Goal: Transaction & Acquisition: Subscribe to service/newsletter

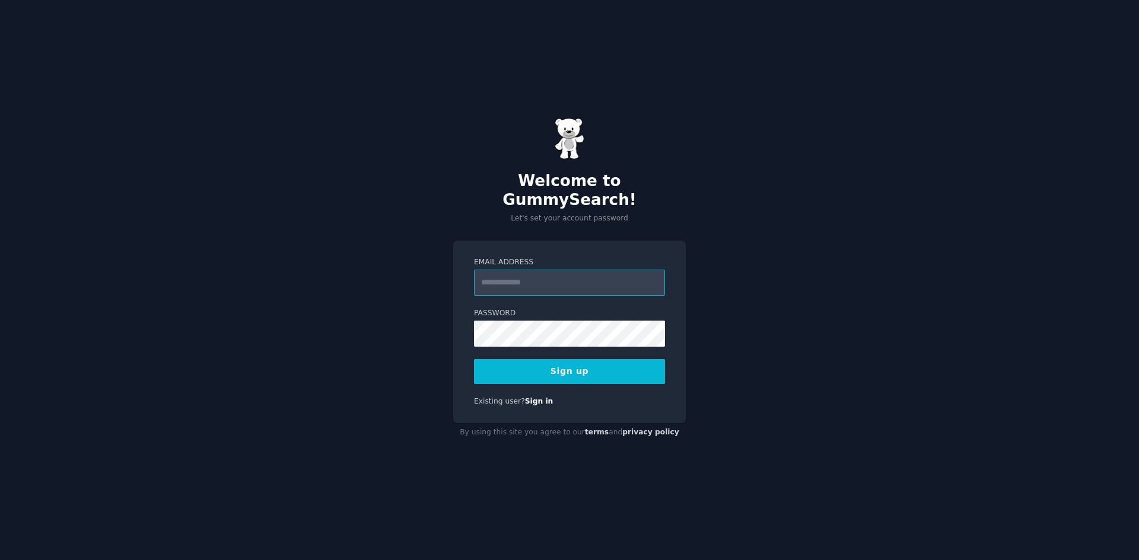
click at [543, 285] on input "Email Address" at bounding box center [569, 283] width 191 height 26
type input "**********"
click at [474, 359] on button "Sign up" at bounding box center [569, 371] width 191 height 25
click at [925, 293] on div "**********" at bounding box center [569, 280] width 1139 height 560
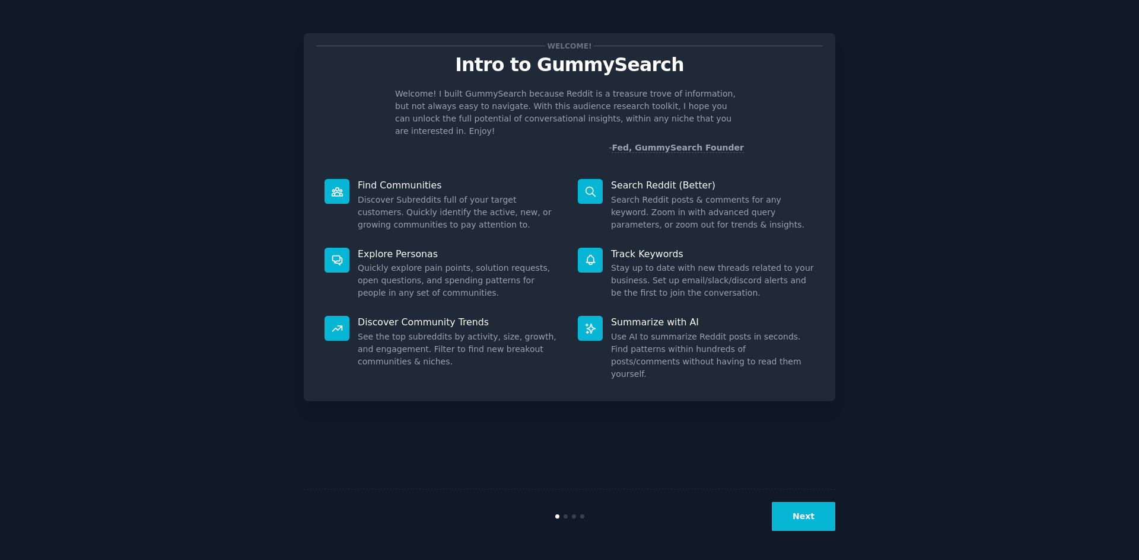
click at [799, 519] on button "Next" at bounding box center [803, 516] width 63 height 29
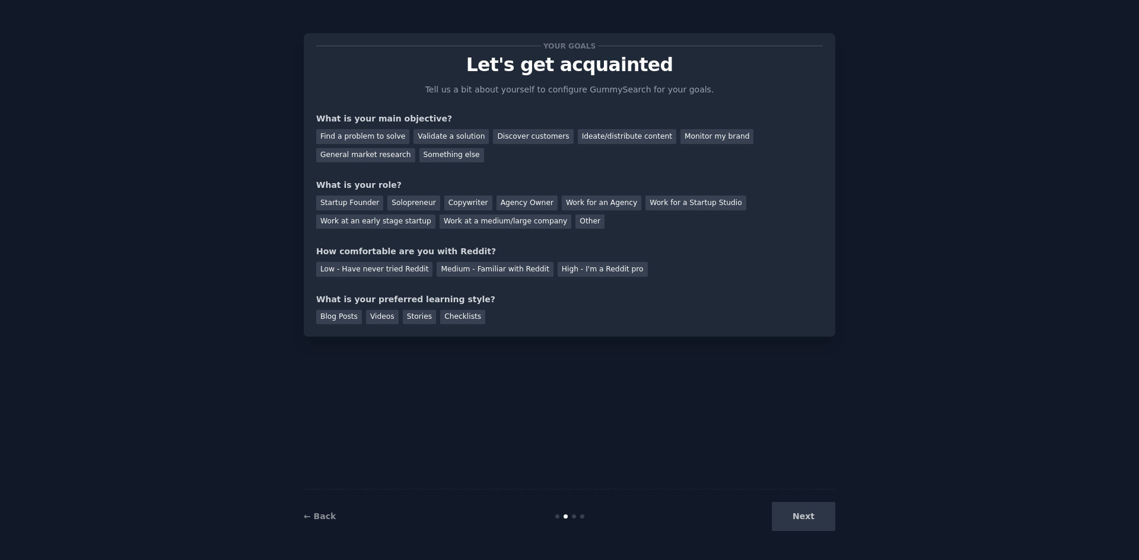
click at [791, 524] on div "Next" at bounding box center [746, 516] width 177 height 29
click at [368, 137] on div "Find a problem to solve" at bounding box center [362, 136] width 93 height 15
click at [368, 203] on div "Startup Founder" at bounding box center [349, 203] width 67 height 15
click at [356, 232] on div "Your goals Let's get acquainted Tell us a bit about yourself to configure Gummy…" at bounding box center [569, 185] width 506 height 279
click at [355, 269] on div "Low - Have never tried Reddit" at bounding box center [374, 269] width 116 height 15
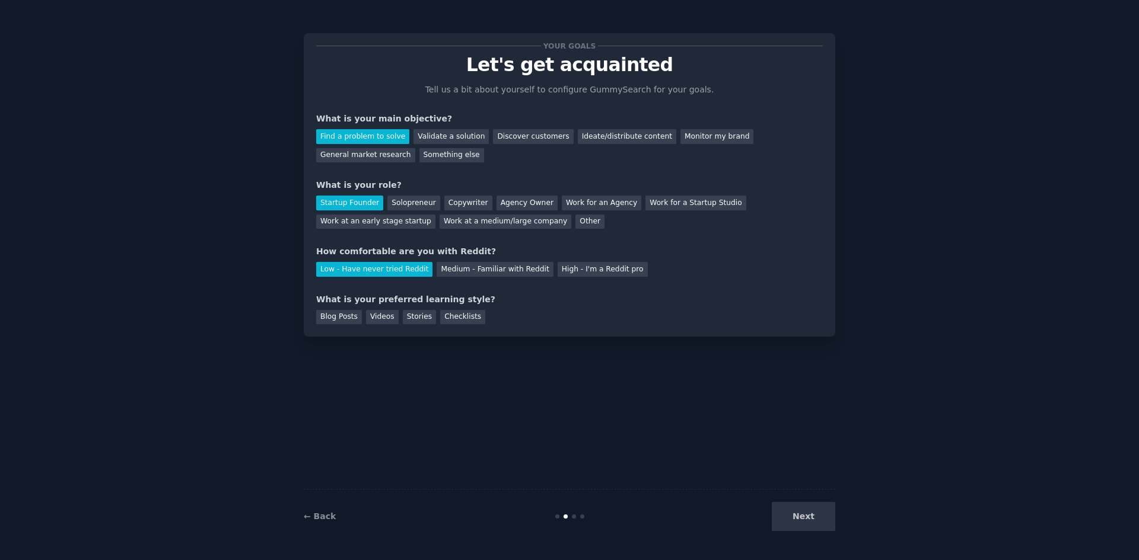
click at [360, 318] on div "Blog Posts Videos Stories Checklists" at bounding box center [569, 315] width 506 height 19
click at [353, 321] on div "Blog Posts" at bounding box center [339, 317] width 46 height 15
click at [802, 515] on button "Next" at bounding box center [803, 516] width 63 height 29
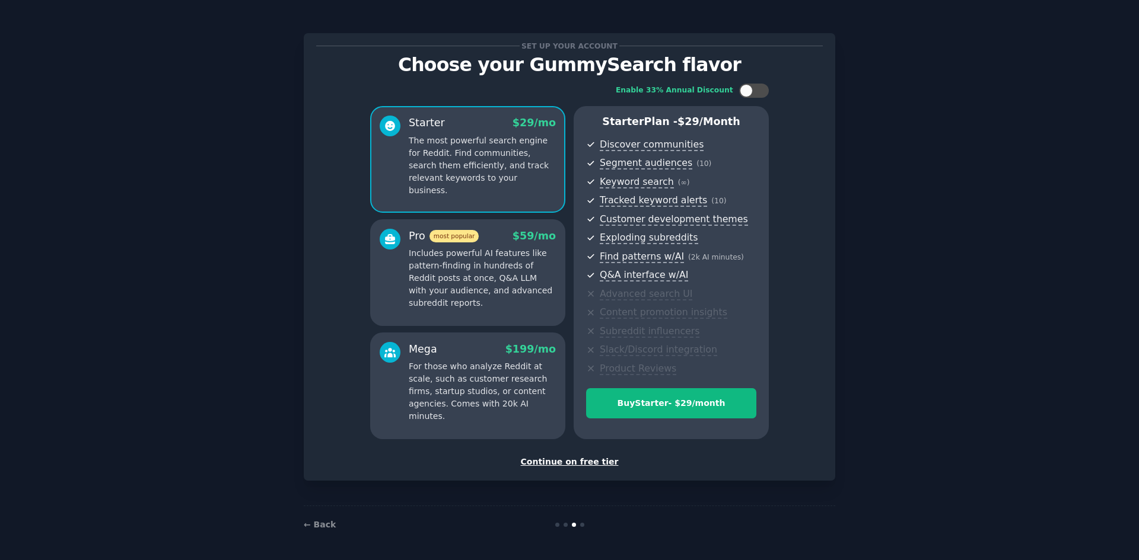
click at [457, 382] on p "For those who analyze Reddit at scale, such as customer research firms, startup…" at bounding box center [482, 392] width 147 height 62
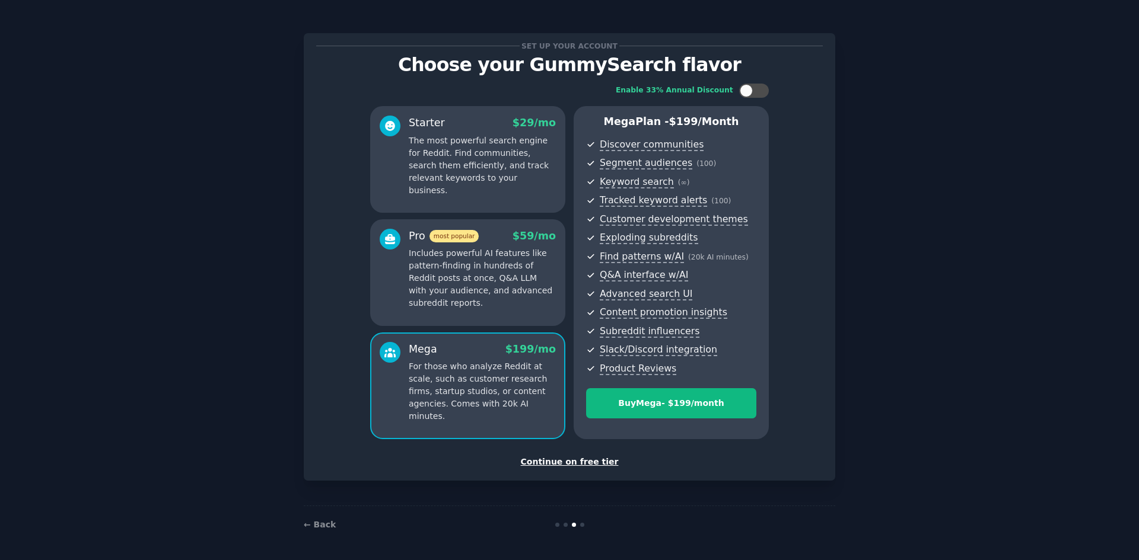
click at [469, 200] on div "Starter $ 29 /mo The most powerful search engine for Reddit. Find communities, …" at bounding box center [467, 159] width 195 height 107
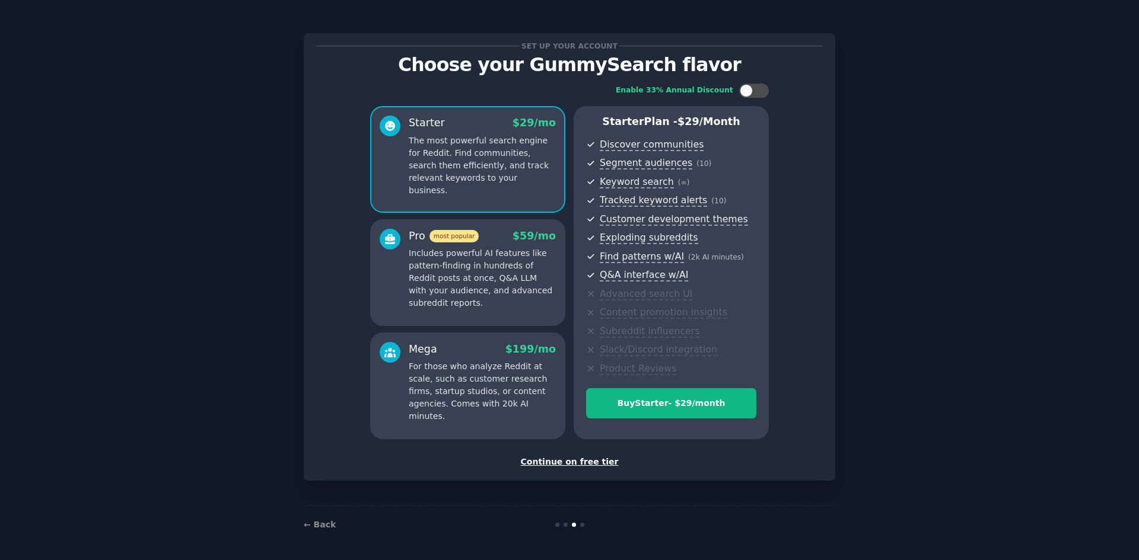
click at [487, 295] on p "Includes powerful AI features like pattern-finding in hundreds of Reddit posts …" at bounding box center [482, 278] width 147 height 62
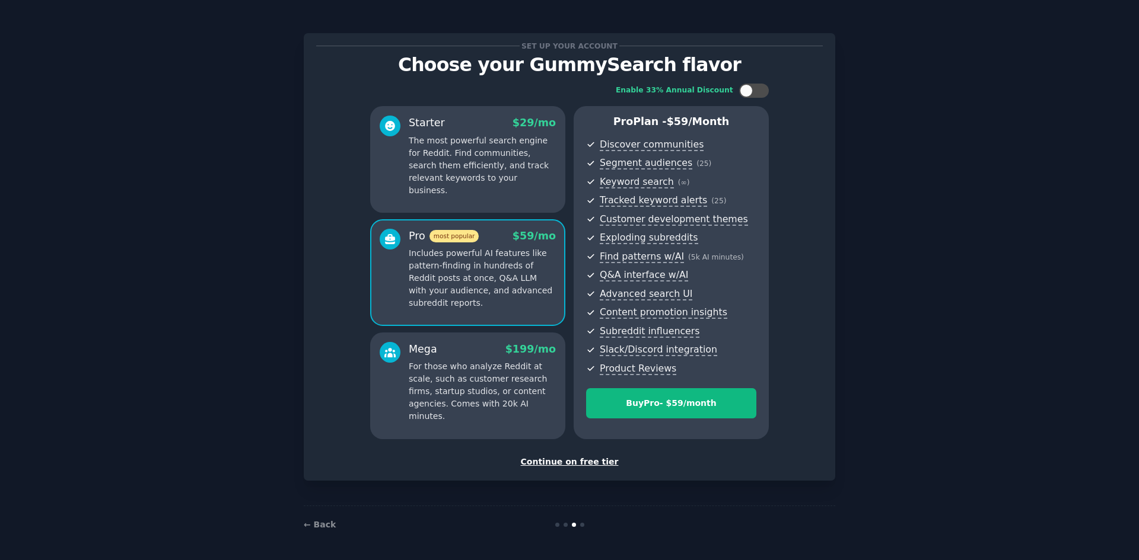
click at [490, 365] on p "For those who analyze Reddit at scale, such as customer research firms, startup…" at bounding box center [482, 392] width 147 height 62
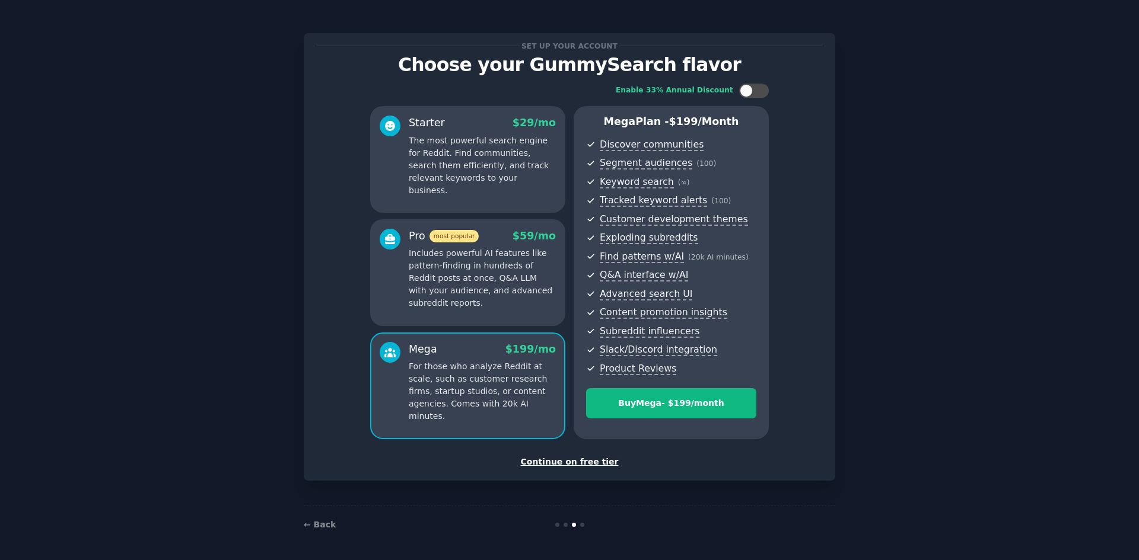
click at [531, 165] on p "The most powerful search engine for Reddit. Find communities, search them effic…" at bounding box center [482, 166] width 147 height 62
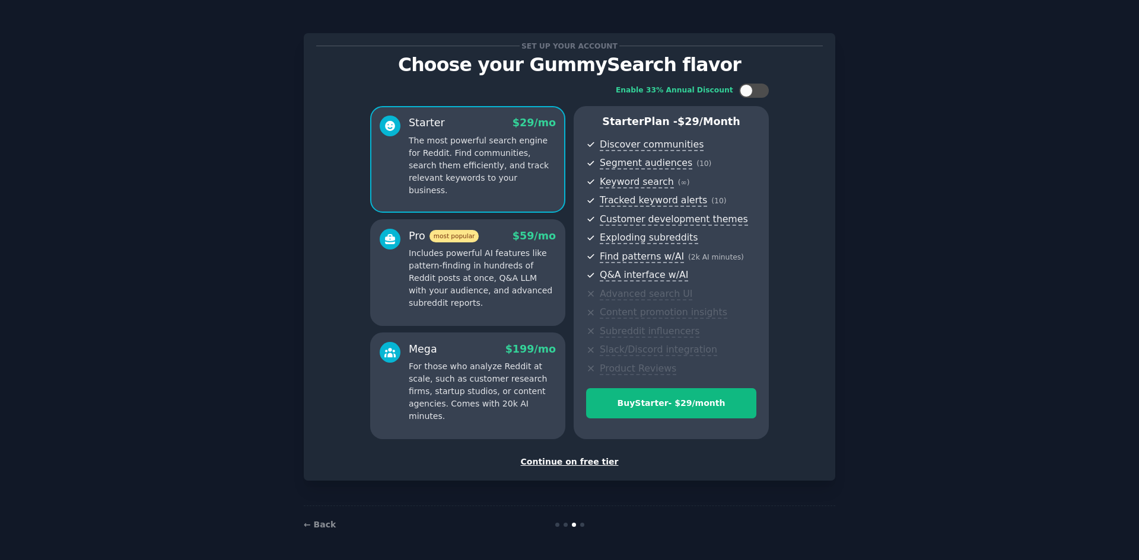
click at [556, 461] on div "Continue on free tier" at bounding box center [569, 462] width 506 height 12
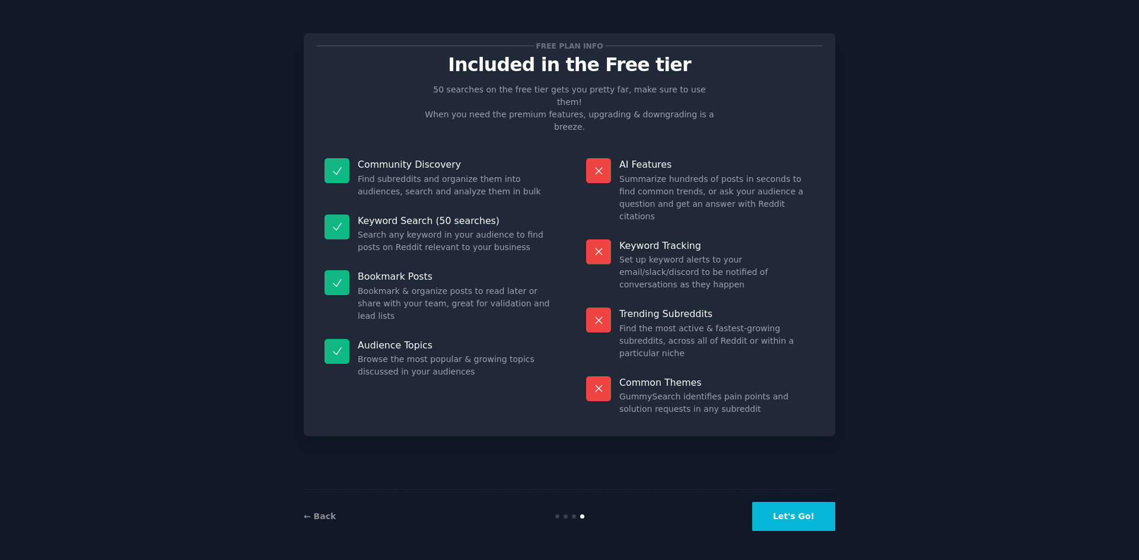
click at [796, 512] on button "Let's Go!" at bounding box center [793, 516] width 83 height 29
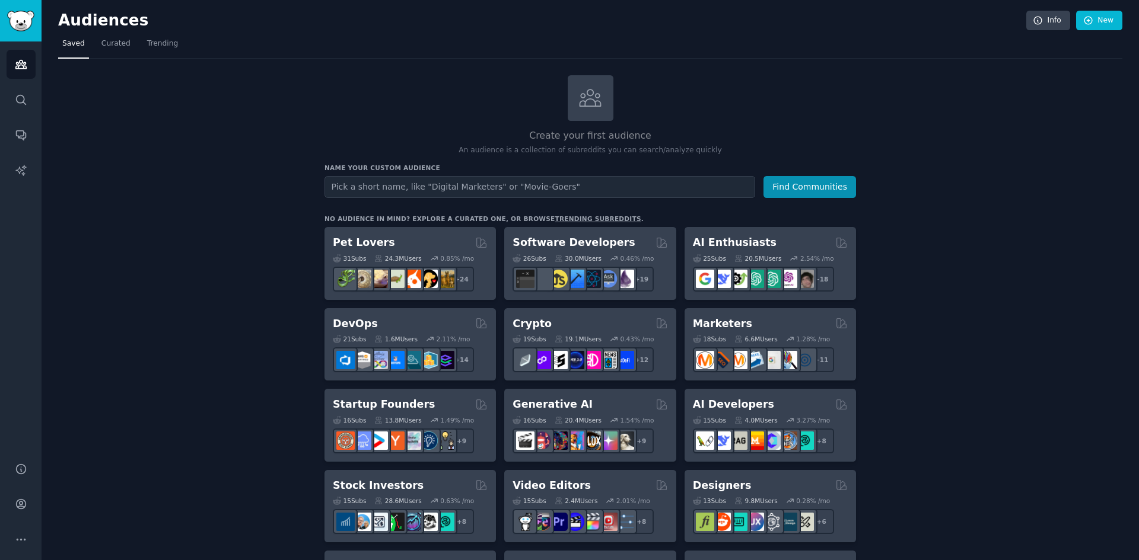
click at [400, 193] on input "text" at bounding box center [539, 187] width 431 height 22
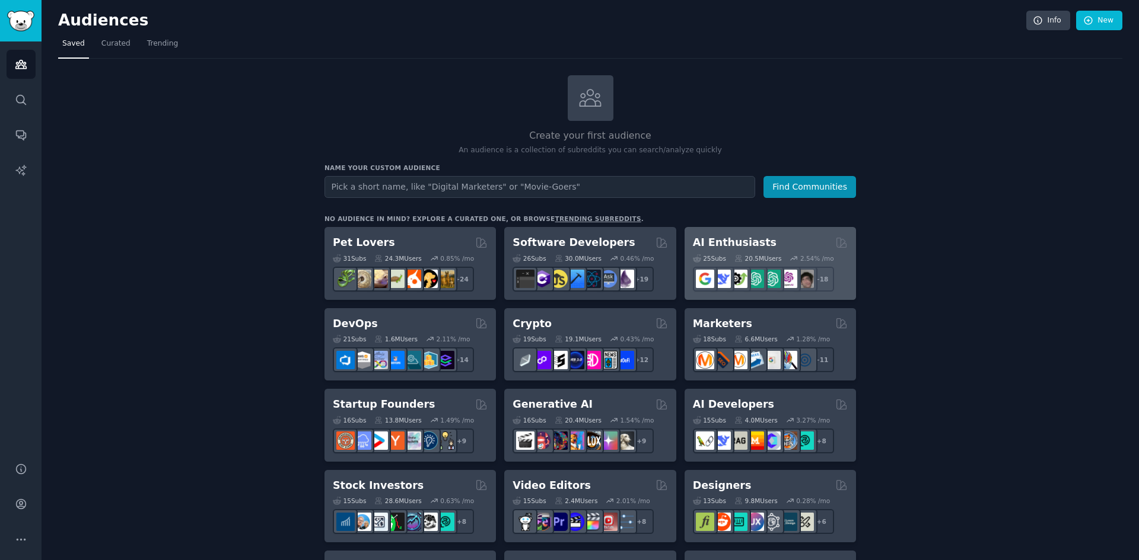
click at [772, 242] on div "AI Enthusiasts Curated by GummySearch" at bounding box center [770, 242] width 155 height 15
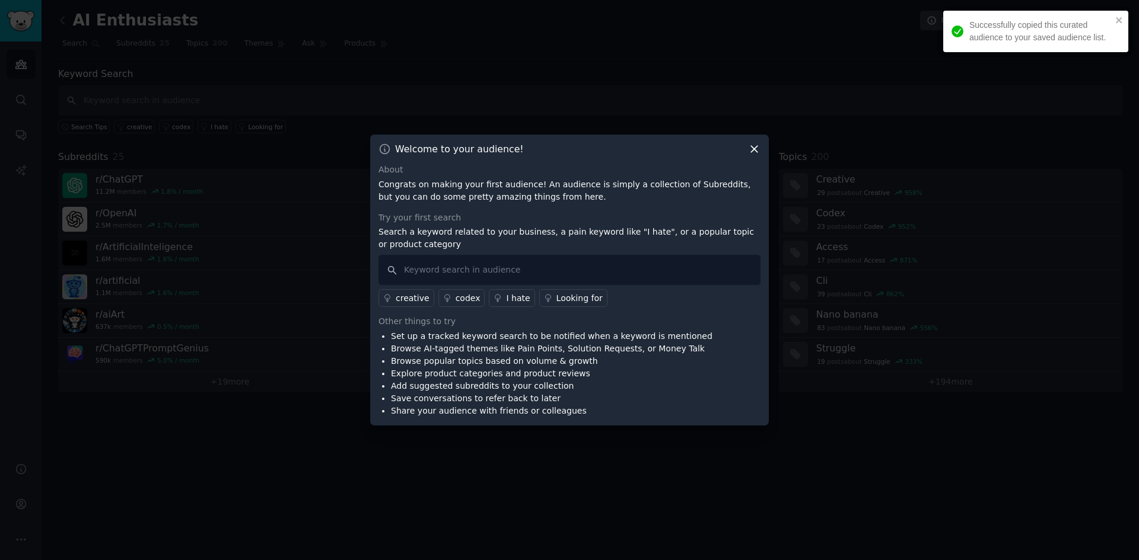
click at [750, 151] on icon at bounding box center [754, 149] width 12 height 12
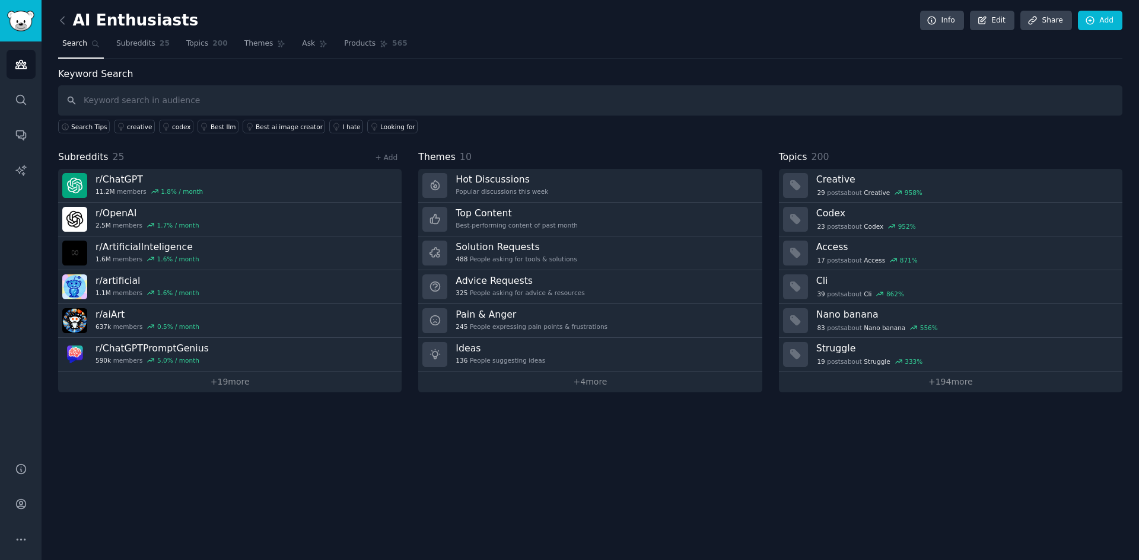
click at [78, 45] on span "Search" at bounding box center [74, 44] width 25 height 11
click at [50, 20] on div "AI Enthusiasts Info Edit Share Add Search Subreddits 25 Topics 200 Themes Ask P…" at bounding box center [590, 280] width 1097 height 560
click at [58, 20] on div "AI Enthusiasts Info Edit Share Add Search Subreddits 25 Topics 200 Themes Ask P…" at bounding box center [590, 280] width 1097 height 560
click at [60, 22] on icon at bounding box center [62, 20] width 12 height 12
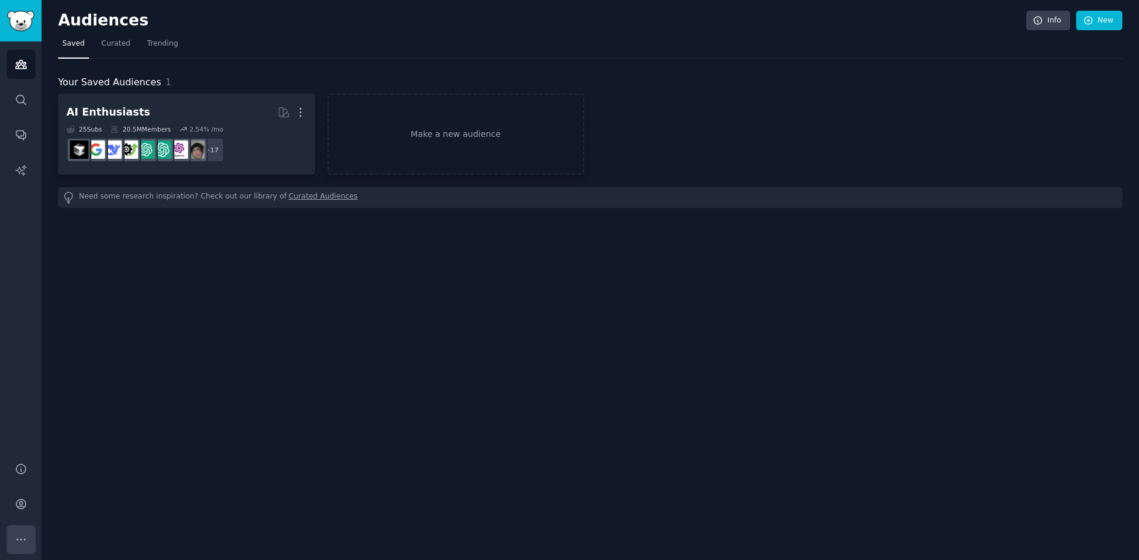
click at [23, 537] on icon "Sidebar" at bounding box center [21, 540] width 12 height 12
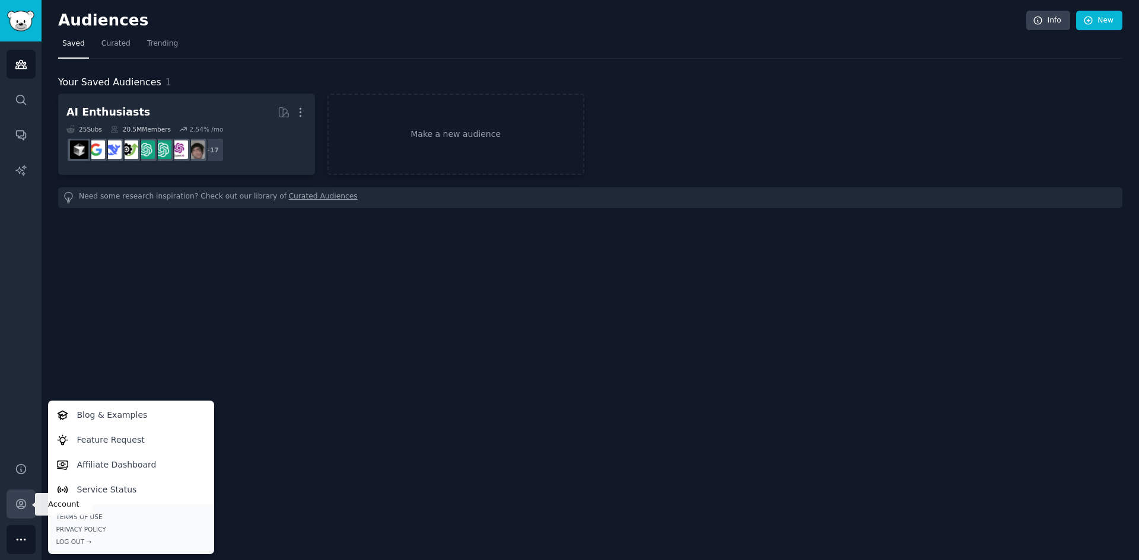
click at [24, 514] on link "Account" at bounding box center [21, 504] width 29 height 29
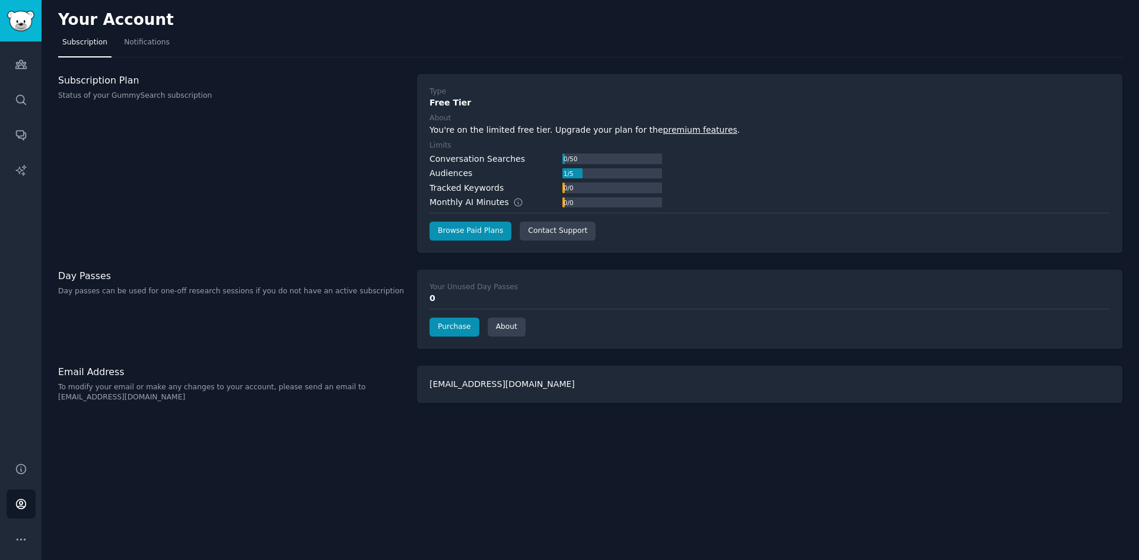
drag, startPoint x: 381, startPoint y: 464, endPoint x: 30, endPoint y: 330, distance: 375.8
click at [379, 464] on div "Your Account Subscription Notifications Subscription Plan Status of your GummyS…" at bounding box center [590, 280] width 1097 height 560
click at [29, 72] on link "Audiences" at bounding box center [21, 64] width 29 height 29
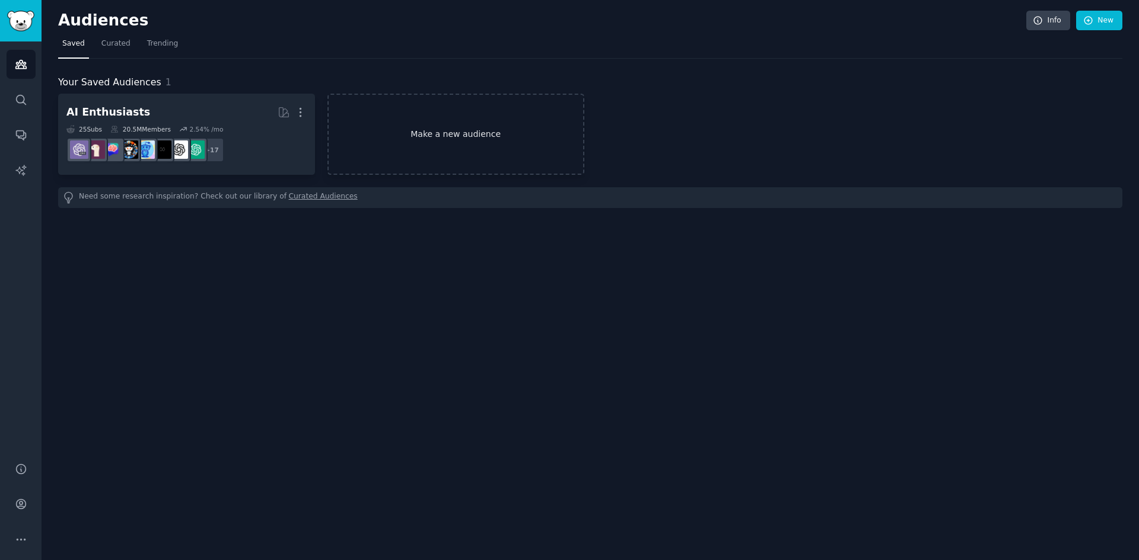
click at [396, 126] on link "Make a new audience" at bounding box center [455, 134] width 257 height 81
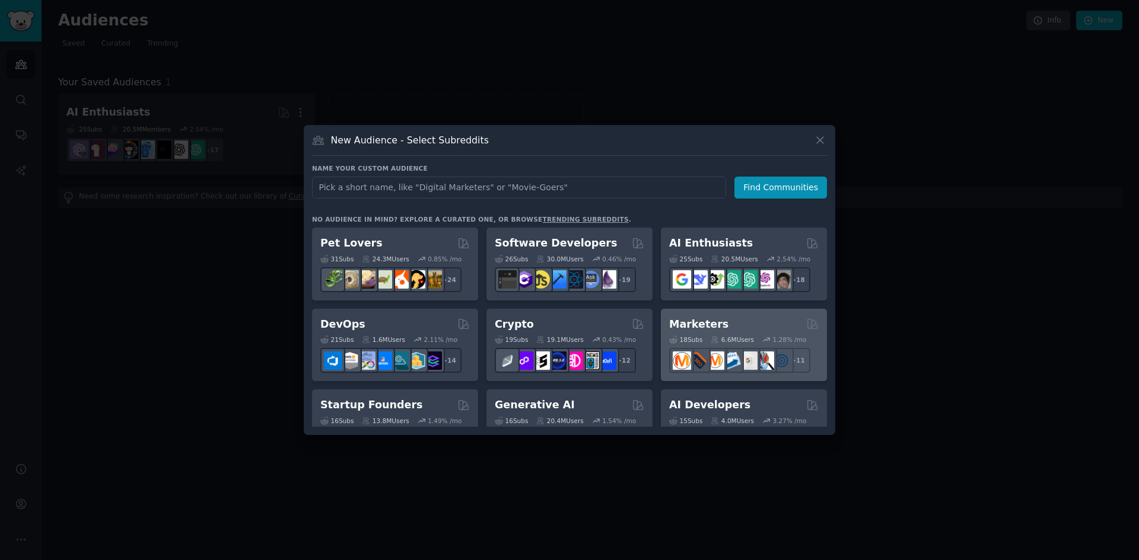
click at [731, 323] on div "Marketers" at bounding box center [743, 324] width 149 height 15
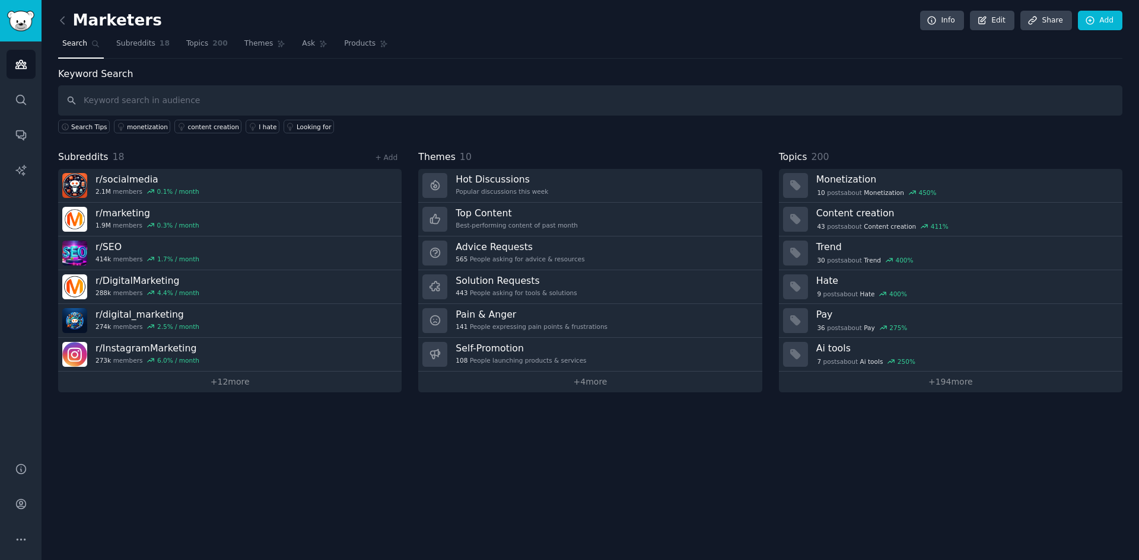
click at [623, 43] on nav "Search Subreddits 18 Topics 200 Themes Ask Products" at bounding box center [590, 46] width 1064 height 24
